Goal: Information Seeking & Learning: Learn about a topic

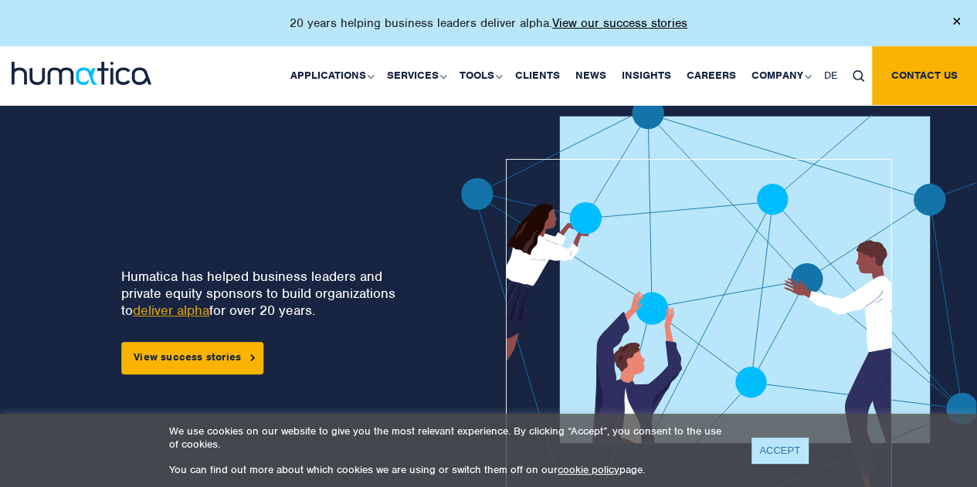
click at [777, 458] on link "ACCEPT" at bounding box center [780, 450] width 56 height 25
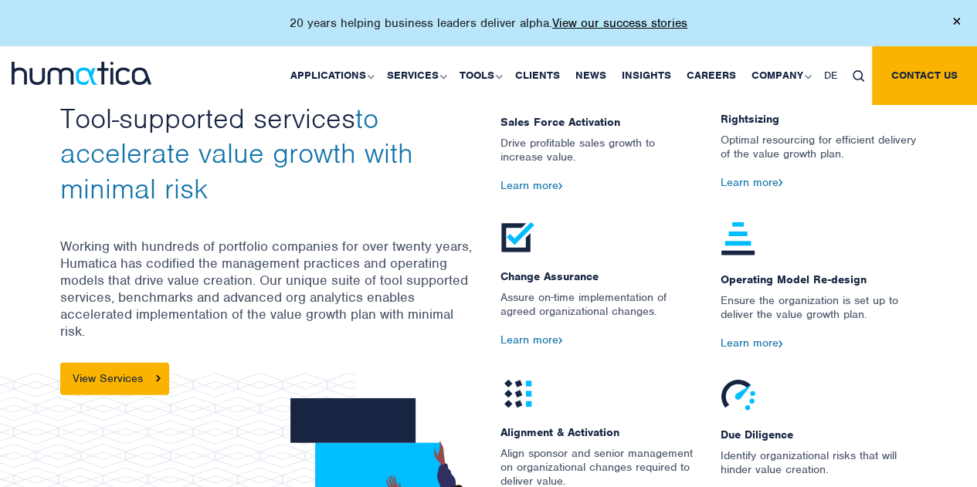
scroll to position [1623, 0]
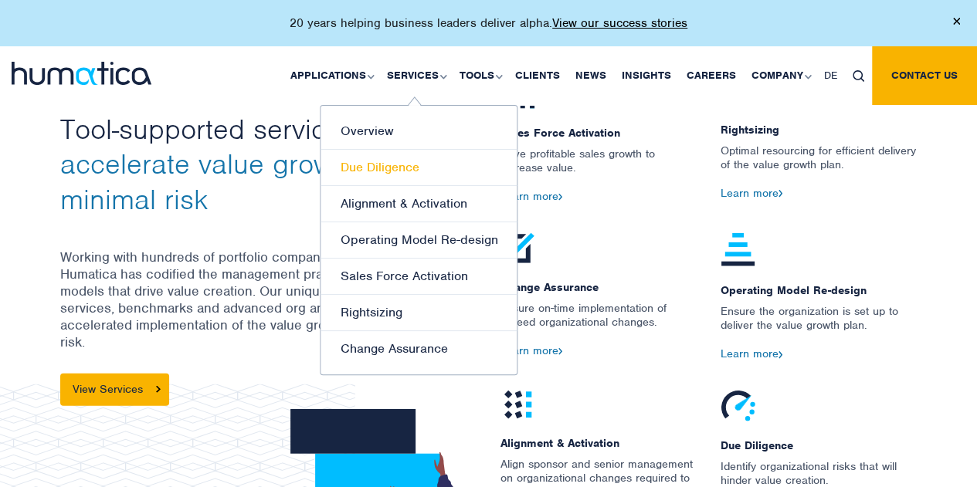
click at [394, 171] on link "Due Diligence" at bounding box center [419, 168] width 196 height 36
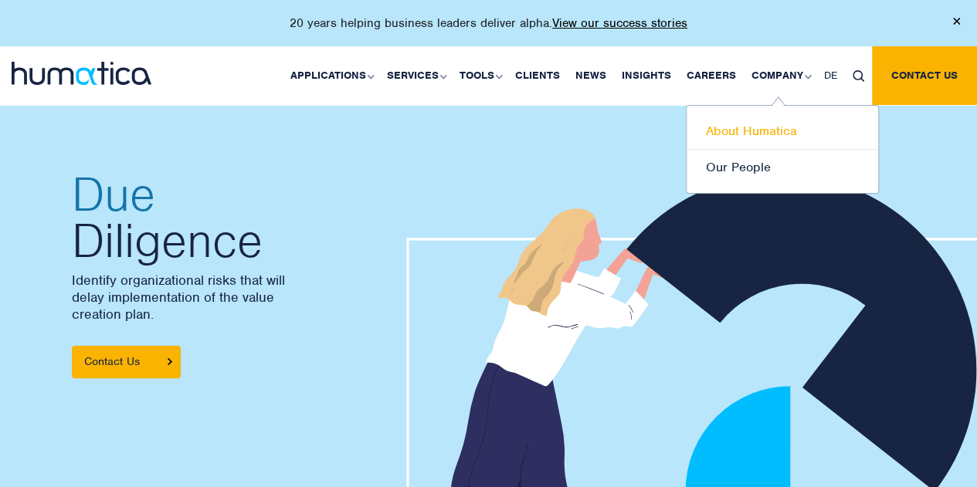
click at [751, 136] on link "About Humatica" at bounding box center [783, 132] width 192 height 36
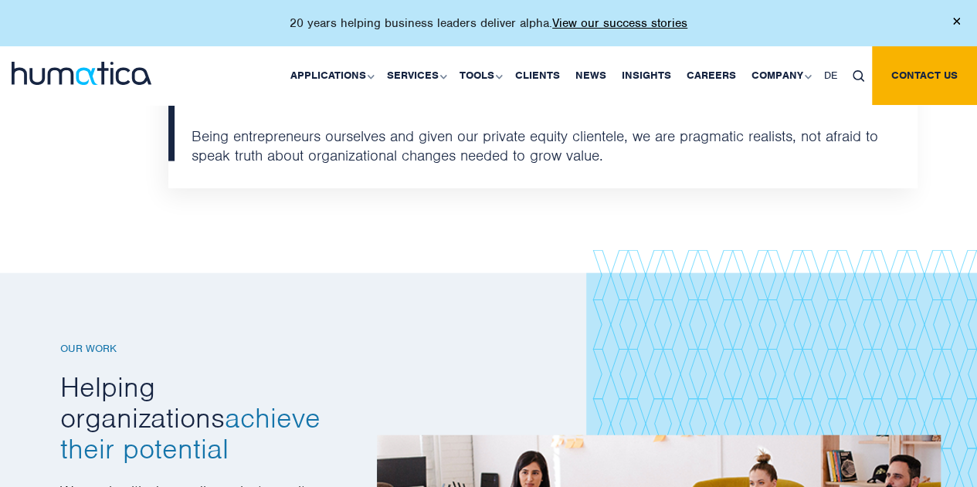
scroll to position [1712, 0]
